Goal: Information Seeking & Learning: Learn about a topic

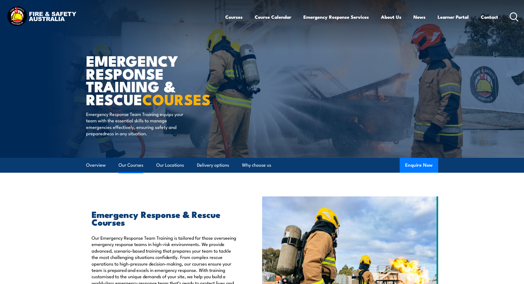
click at [136, 166] on link "Our Courses" at bounding box center [131, 165] width 25 height 15
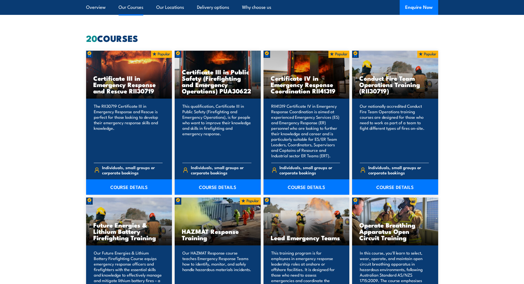
scroll to position [390, 0]
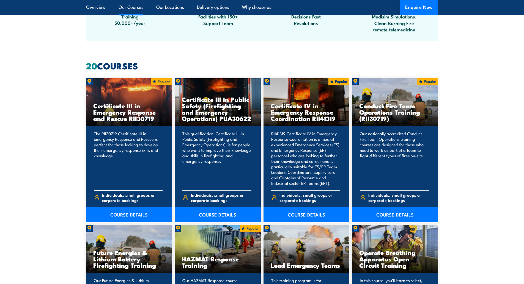
click at [125, 214] on link "COURSE DETAILS" at bounding box center [129, 214] width 86 height 15
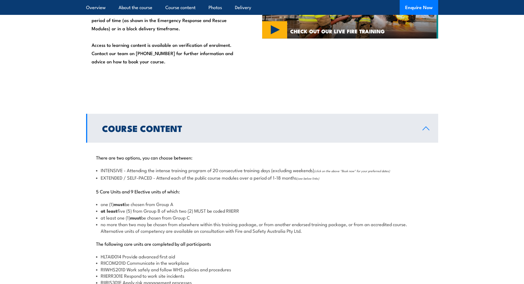
scroll to position [413, 0]
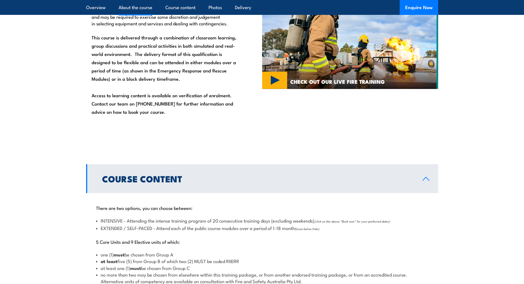
click at [255, 184] on link "Course Content" at bounding box center [262, 178] width 352 height 29
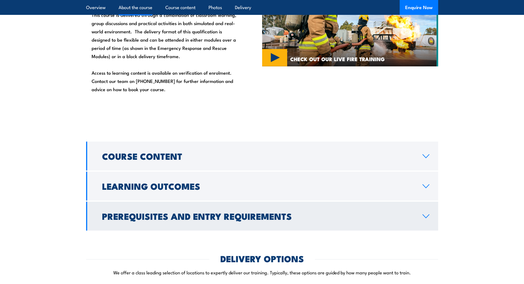
scroll to position [468, 0]
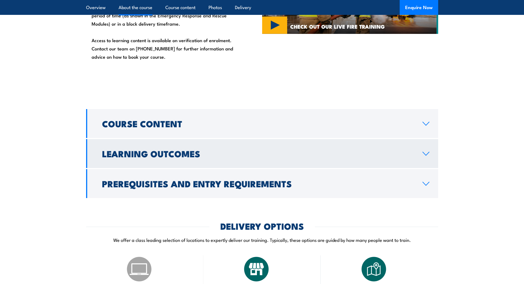
click at [193, 143] on link "Learning Outcomes" at bounding box center [262, 153] width 352 height 29
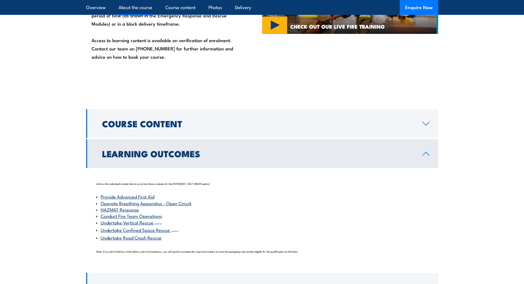
click at [190, 149] on h2 "Learning Outcomes" at bounding box center [258, 153] width 312 height 8
